Goal: Task Accomplishment & Management: Use online tool/utility

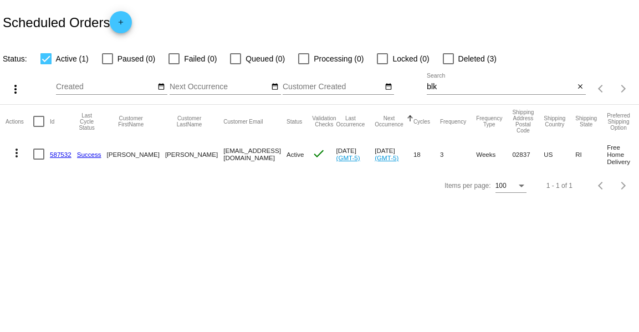
click at [442, 88] on input "blk" at bounding box center [501, 87] width 148 height 9
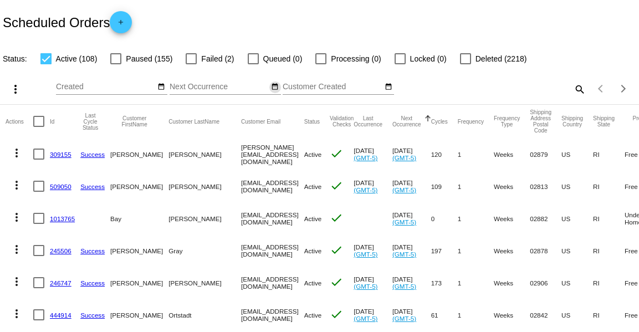
click at [272, 85] on mat-icon "date_range" at bounding box center [275, 87] width 8 height 9
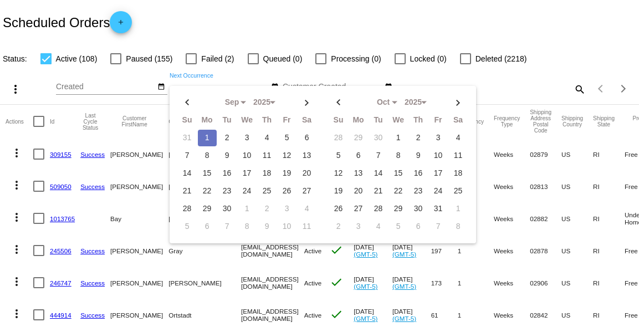
click at [206, 142] on td "1" at bounding box center [207, 138] width 19 height 17
click at [231, 135] on td "2" at bounding box center [227, 138] width 19 height 17
type input "09/01/2025 - 09/02/2025"
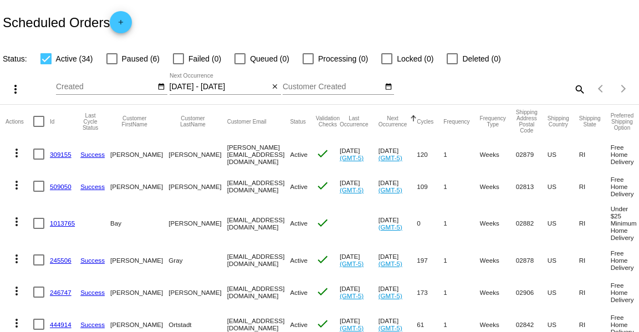
click at [111, 58] on div at bounding box center [111, 58] width 11 height 11
click at [111, 64] on input "Paused (6)" at bounding box center [111, 64] width 1 height 1
checkbox input "true"
click at [45, 61] on div at bounding box center [45, 58] width 11 height 11
click at [45, 64] on input "Active (34)" at bounding box center [45, 64] width 1 height 1
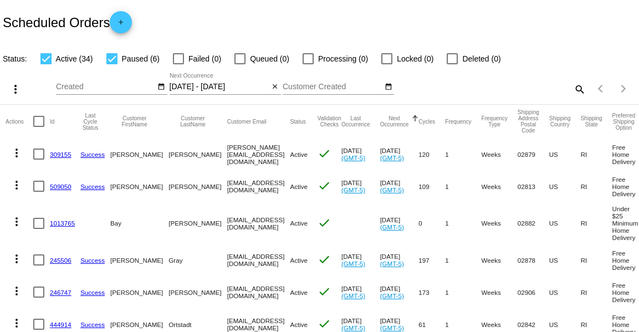
checkbox input "false"
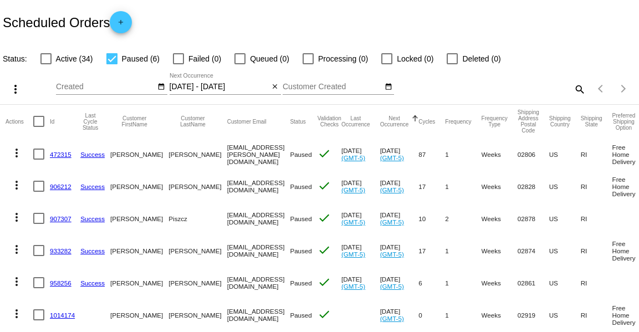
click at [112, 62] on div at bounding box center [111, 58] width 11 height 11
click at [112, 64] on input "Paused (6)" at bounding box center [111, 64] width 1 height 1
checkbox input "false"
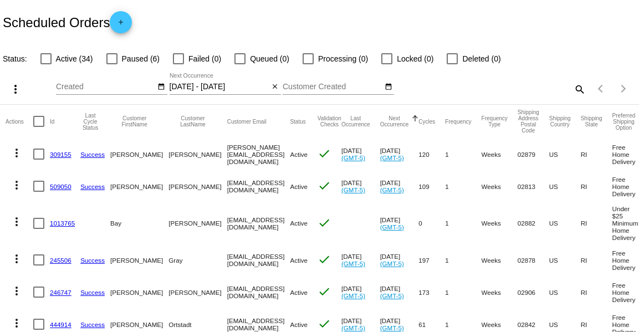
click at [52, 68] on div "more_vert Sep Jan Feb Mar Apr 1" at bounding box center [319, 84] width 639 height 39
click at [47, 60] on div at bounding box center [45, 58] width 11 height 11
click at [46, 64] on input "Active (34)" at bounding box center [45, 64] width 1 height 1
checkbox input "true"
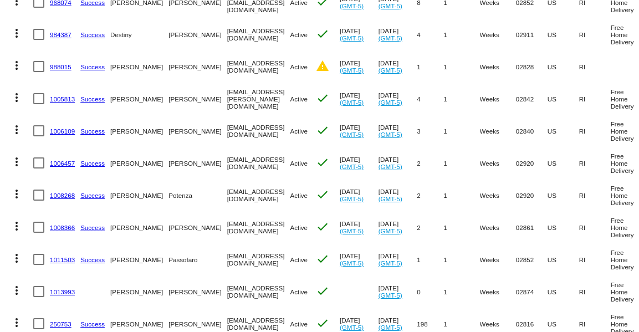
scroll to position [955, 0]
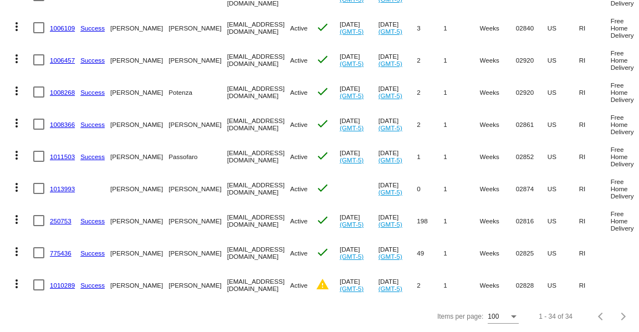
click at [39, 291] on mat-cell at bounding box center [41, 285] width 17 height 32
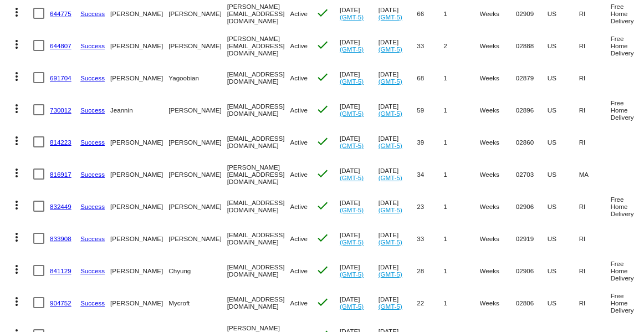
scroll to position [0, 0]
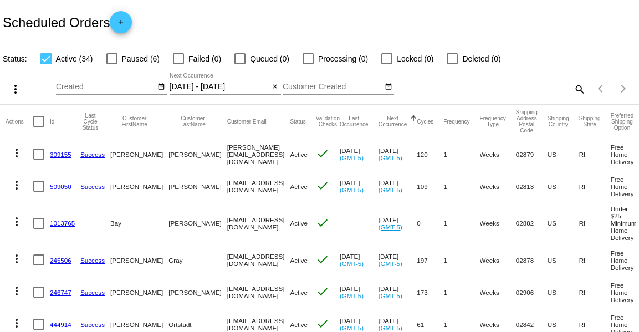
click at [38, 120] on div at bounding box center [38, 121] width 11 height 11
click at [38, 127] on input "checkbox" at bounding box center [38, 127] width 1 height 1
checkbox input "true"
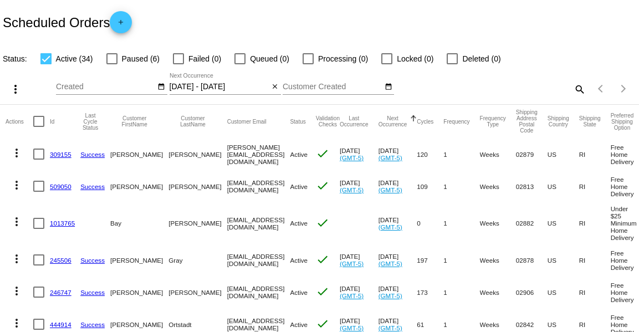
checkbox input "true"
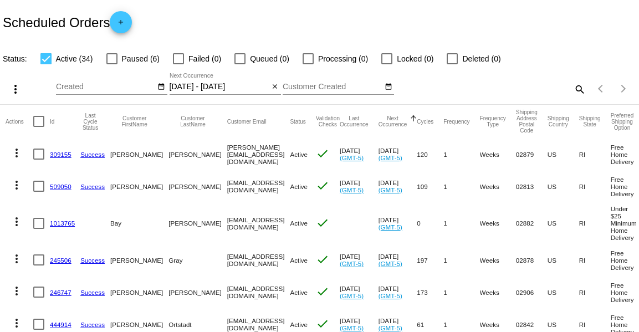
checkbox input "true"
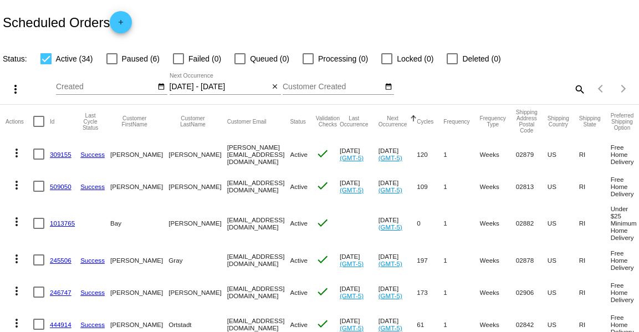
checkbox input "true"
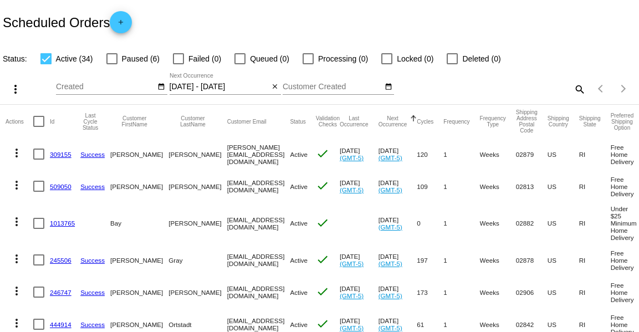
checkbox input "true"
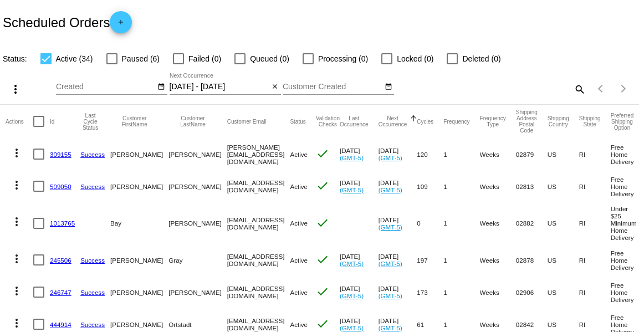
checkbox input "true"
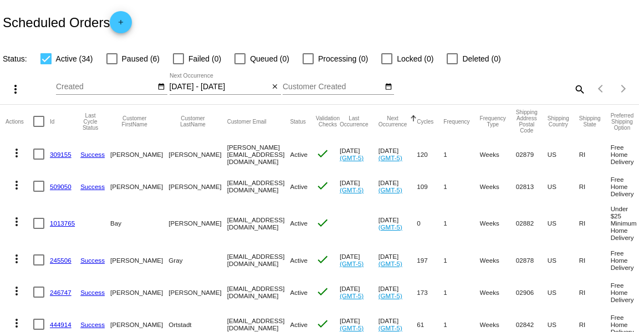
checkbox input "true"
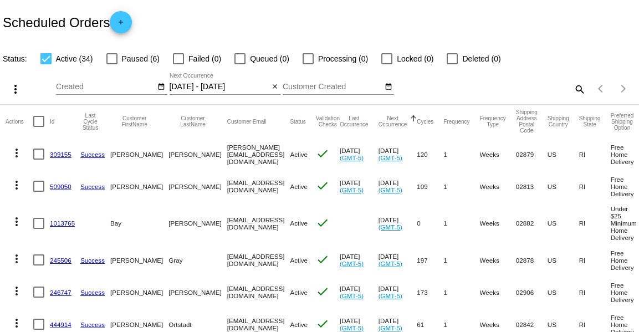
checkbox input "true"
click at [17, 90] on mat-icon "more_vert" at bounding box center [15, 89] width 13 height 13
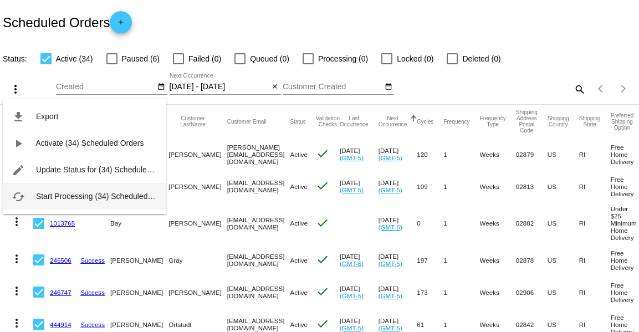
click at [59, 191] on button "cached Start Processing (34) Scheduled Orders" at bounding box center [85, 196] width 164 height 27
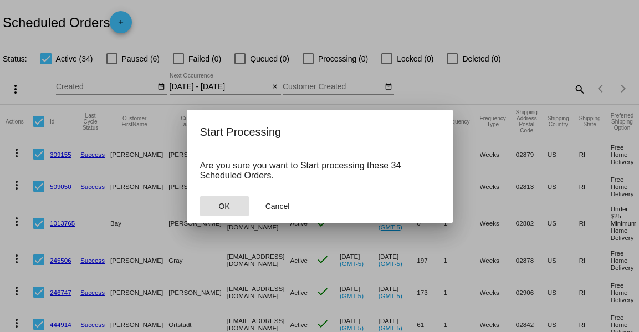
click at [224, 202] on span "OK" at bounding box center [224, 206] width 11 height 9
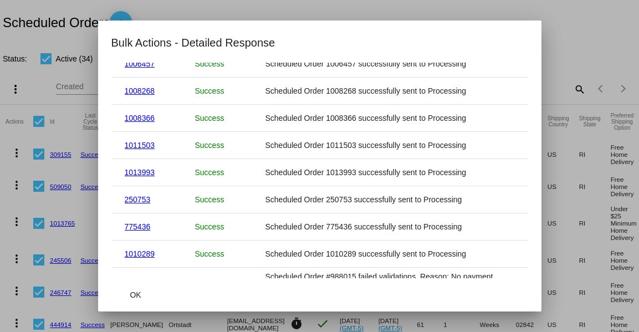
scroll to position [812, 0]
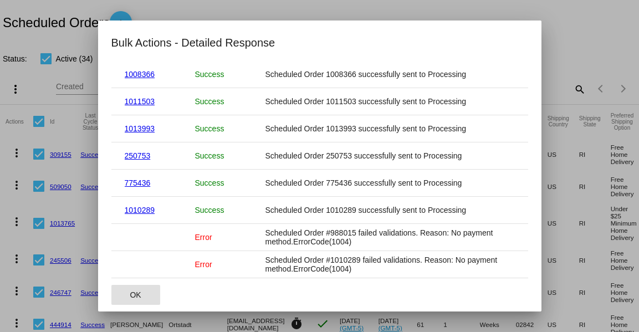
click at [133, 299] on span "OK" at bounding box center [135, 295] width 11 height 9
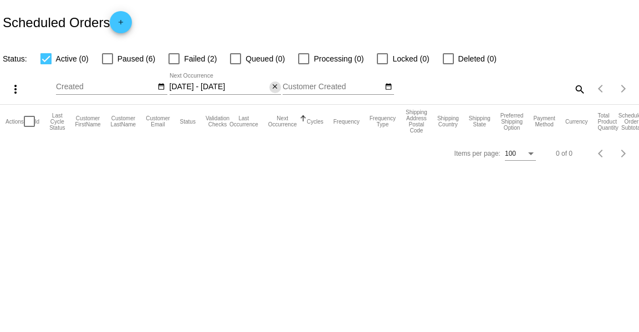
click at [275, 88] on mat-icon "close" at bounding box center [275, 87] width 8 height 9
